Goal: Task Accomplishment & Management: Manage account settings

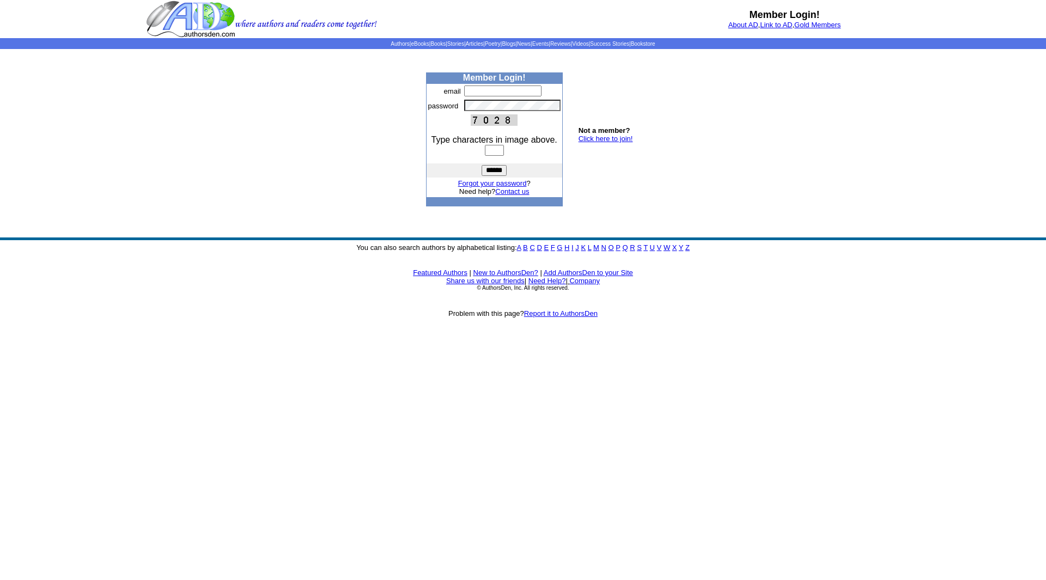
type input "**********"
click at [492, 153] on input "text" at bounding box center [494, 150] width 19 height 11
type input "****"
click at [482, 165] on input "******" at bounding box center [494, 170] width 25 height 11
